Goal: Find specific page/section: Find specific page/section

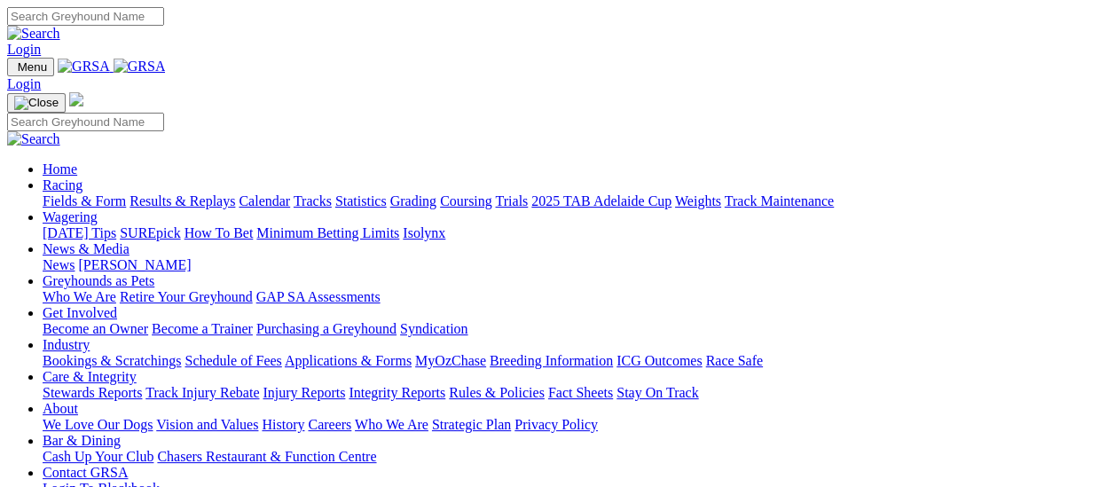
click at [89, 193] on link "Fields & Form" at bounding box center [84, 200] width 83 height 15
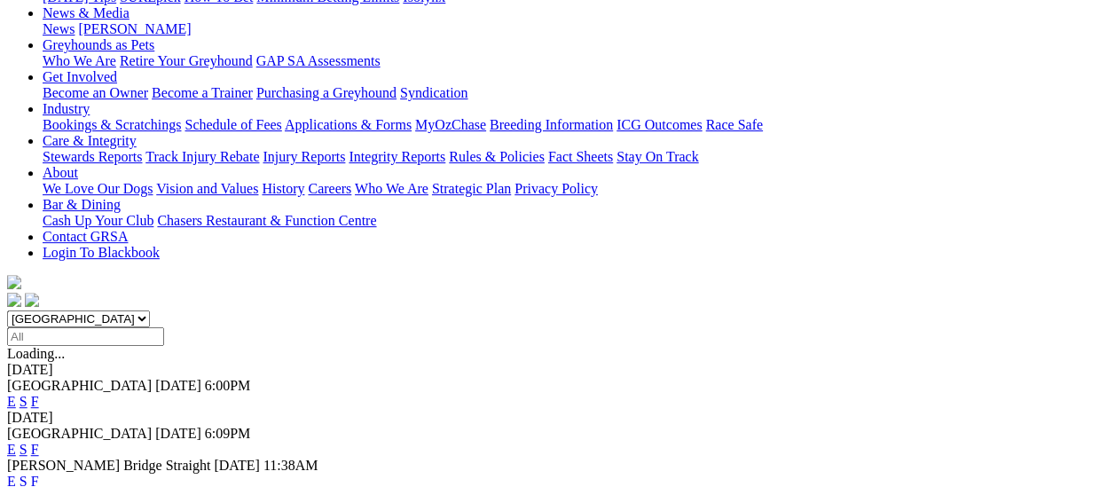
scroll to position [355, 0]
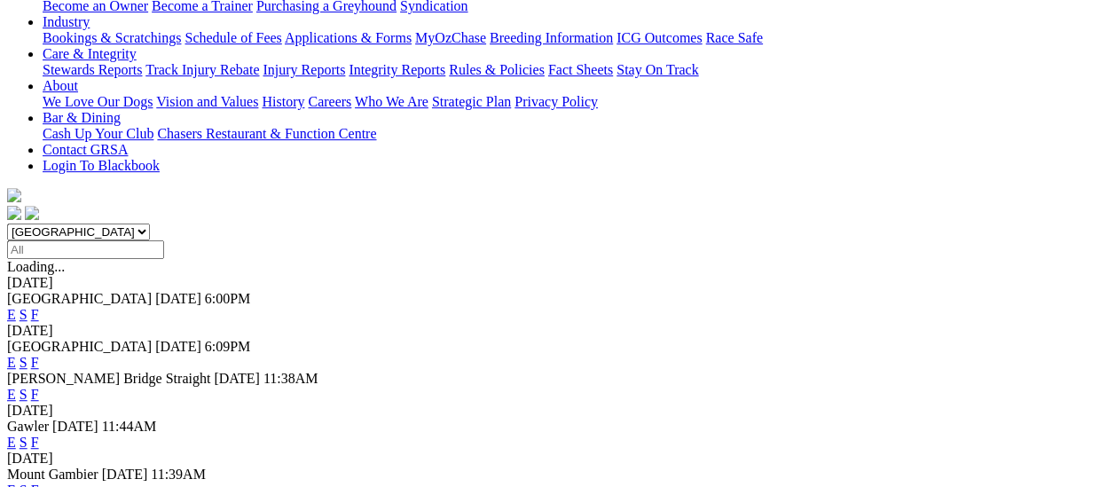
click at [39, 435] on link "F" at bounding box center [35, 442] width 8 height 15
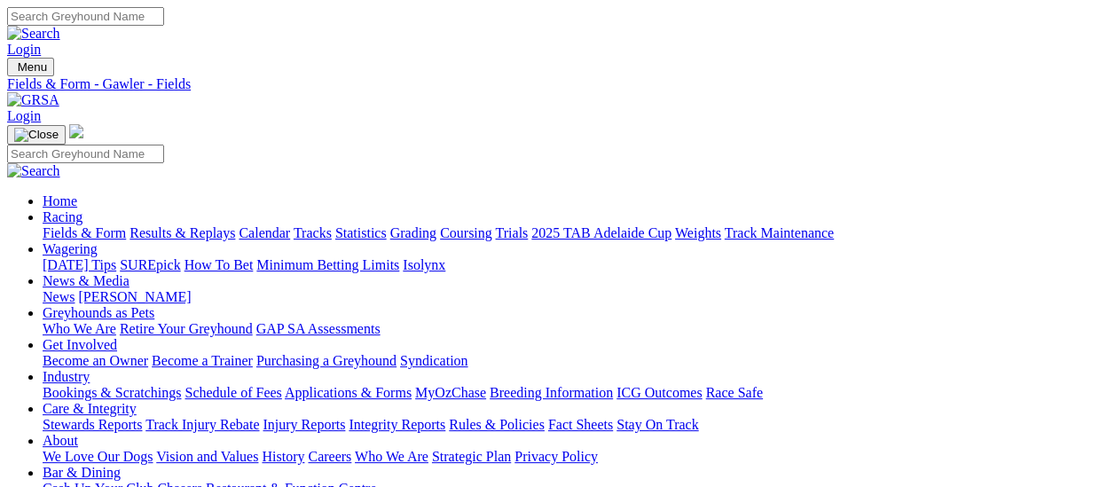
click at [52, 225] on link "Fields & Form" at bounding box center [84, 232] width 83 height 15
